Goal: Book appointment/travel/reservation

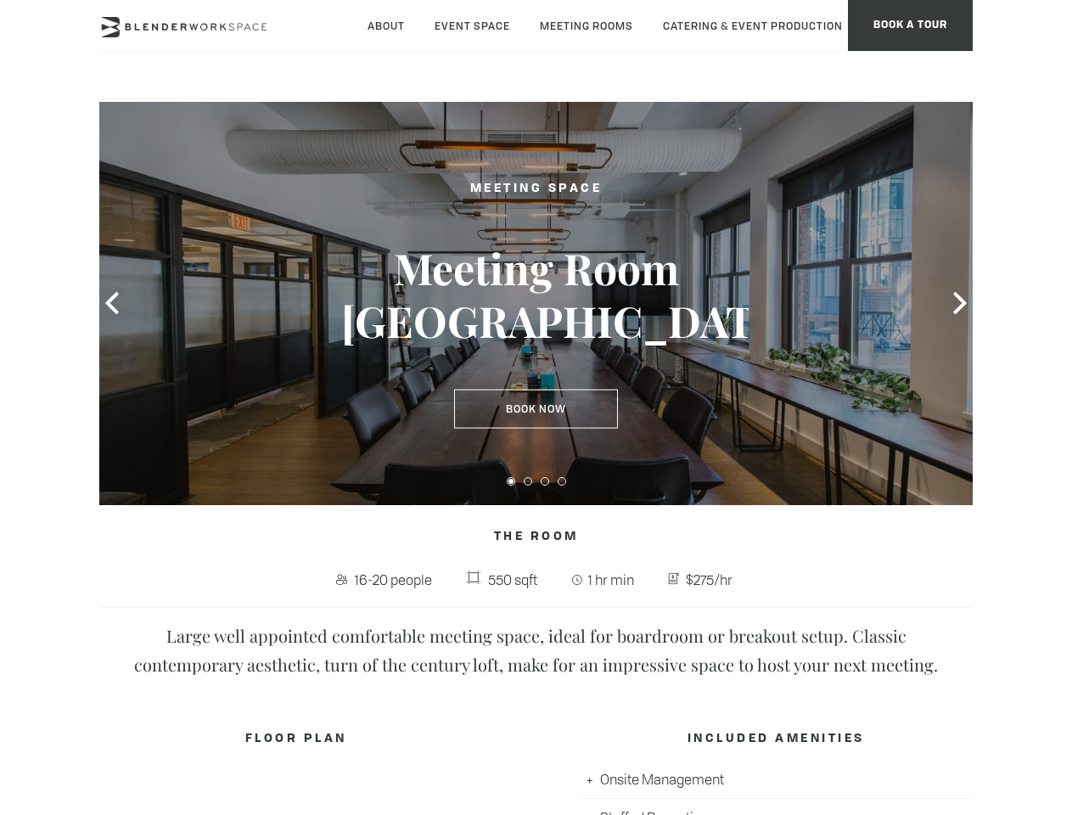
type div "[DATE]"
click at [112, 303] on icon at bounding box center [112, 303] width 22 height 22
click at [960, 303] on icon at bounding box center [960, 303] width 22 height 22
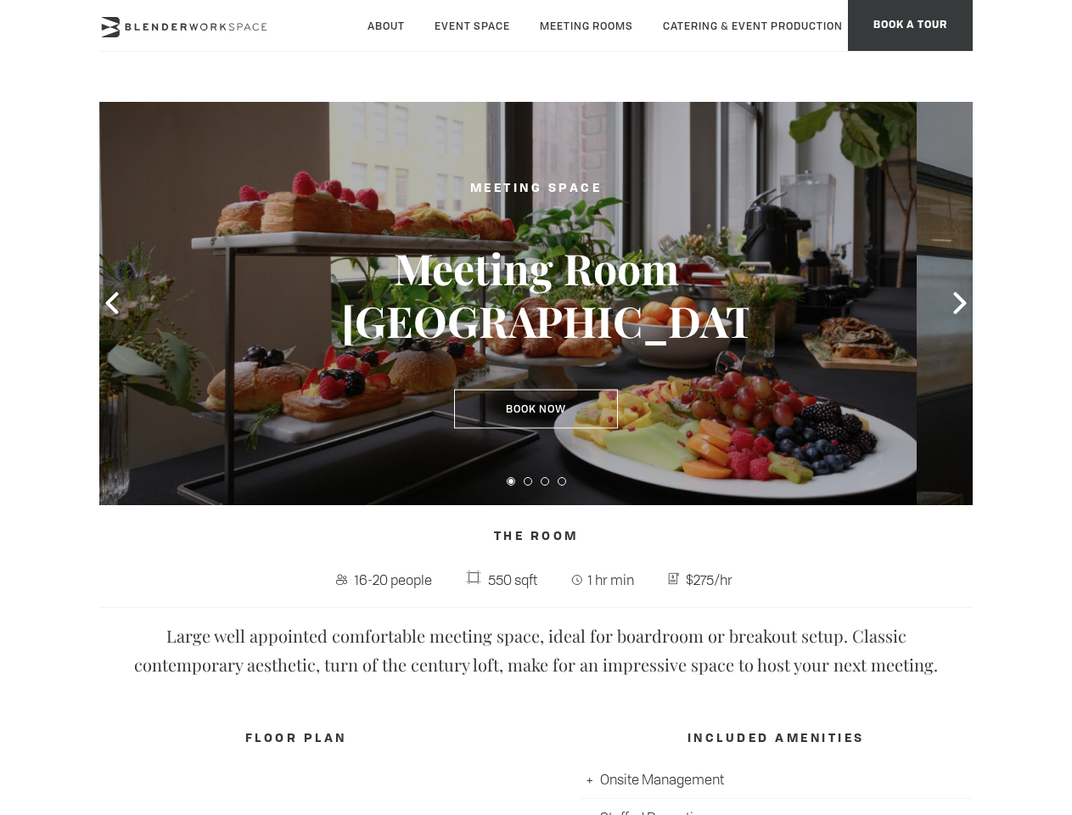
click at [511, 481] on button at bounding box center [511, 481] width 8 height 8
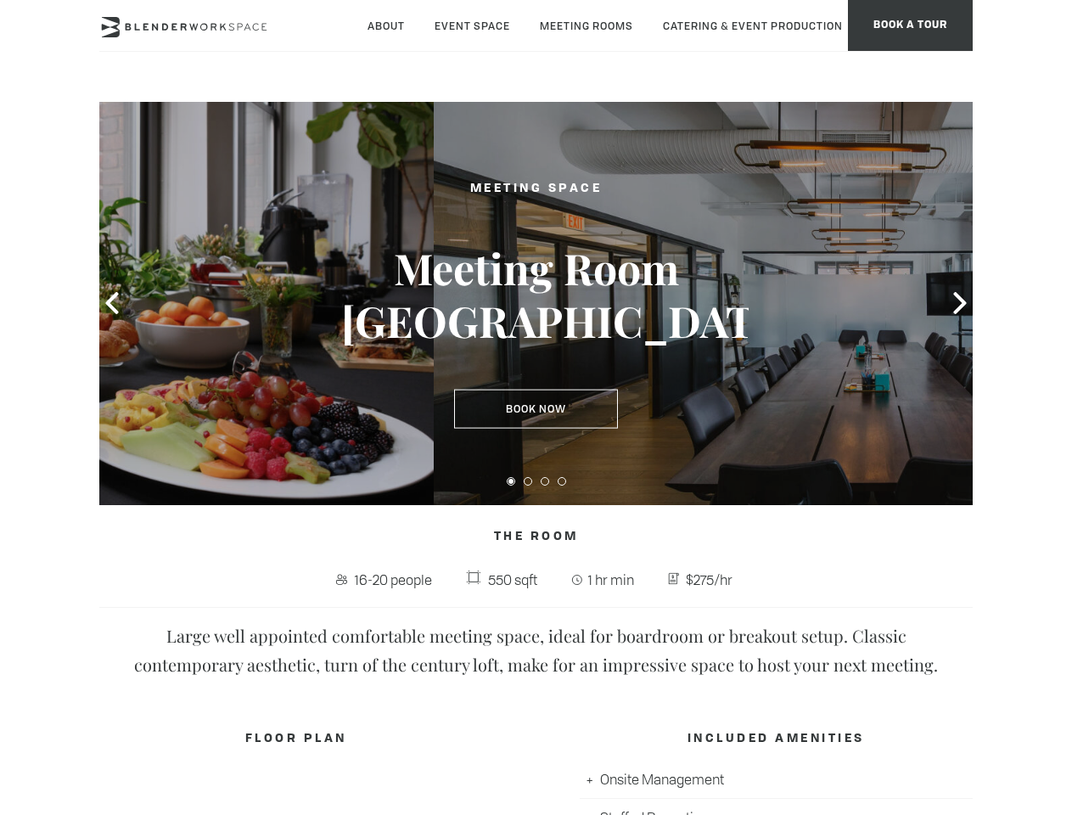
click at [528, 481] on button at bounding box center [528, 481] width 8 height 8
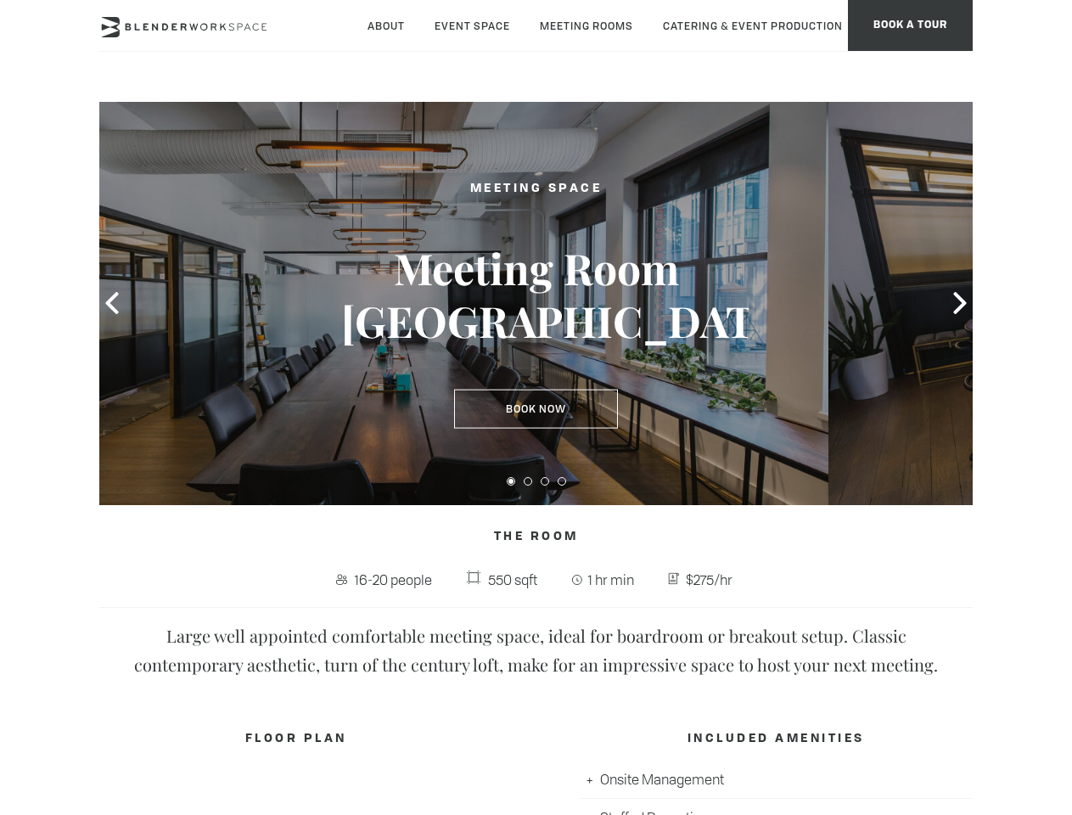
click at [545, 481] on button at bounding box center [545, 481] width 8 height 8
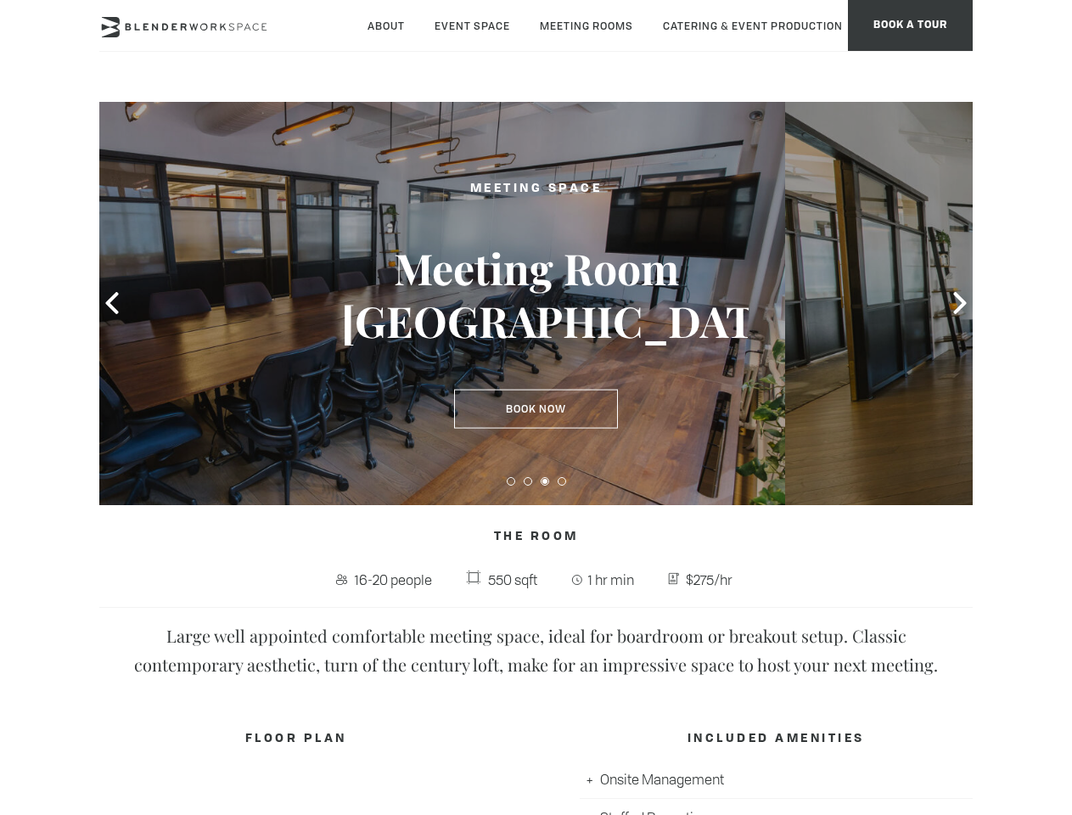
click at [562, 481] on button at bounding box center [562, 481] width 8 height 8
